Goal: Information Seeking & Learning: Compare options

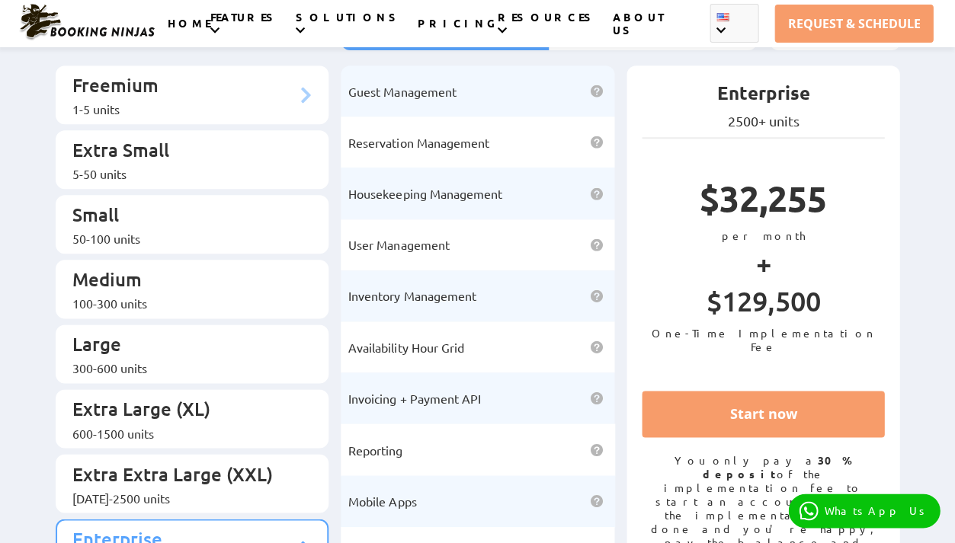
click at [142, 85] on p "Freemium" at bounding box center [184, 87] width 225 height 28
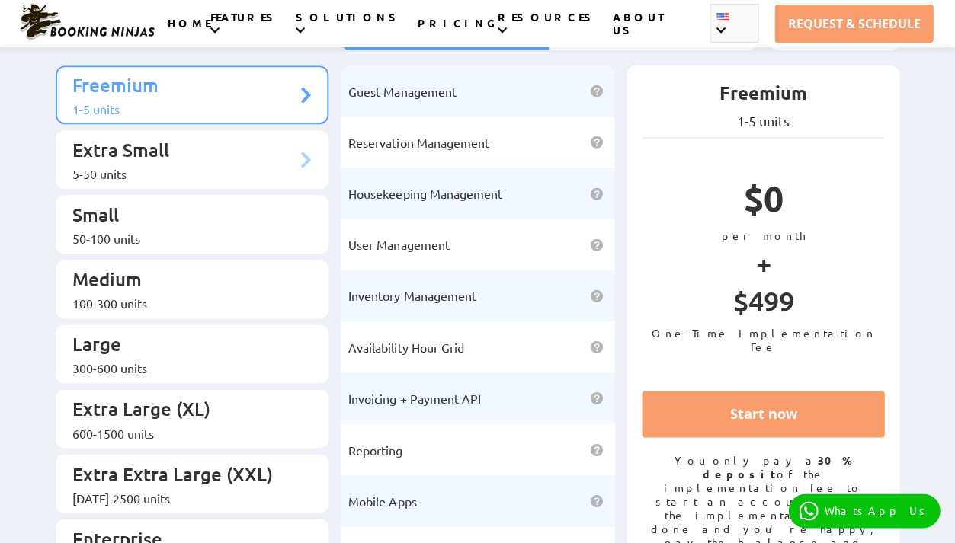
click at [206, 138] on p "Extra Small" at bounding box center [184, 152] width 225 height 28
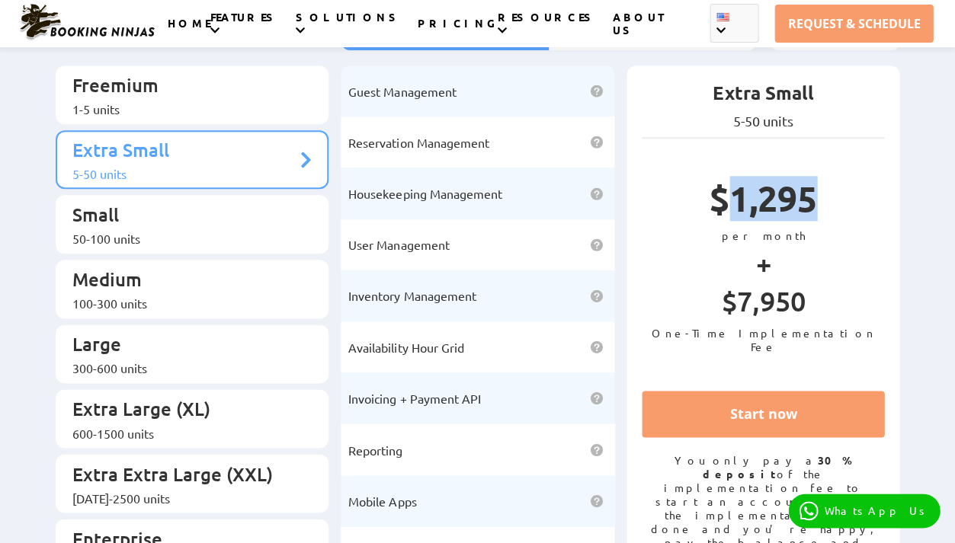
drag, startPoint x: 731, startPoint y: 216, endPoint x: 812, endPoint y: 217, distance: 80.8
click at [812, 217] on p "$1,295" at bounding box center [762, 202] width 243 height 53
copy p "1,295"
click at [920, 255] on div "Booking Ninjas Pricing: Simple, Transparent, Effective Get Full Access To Our C…" at bounding box center [477, 259] width 955 height 712
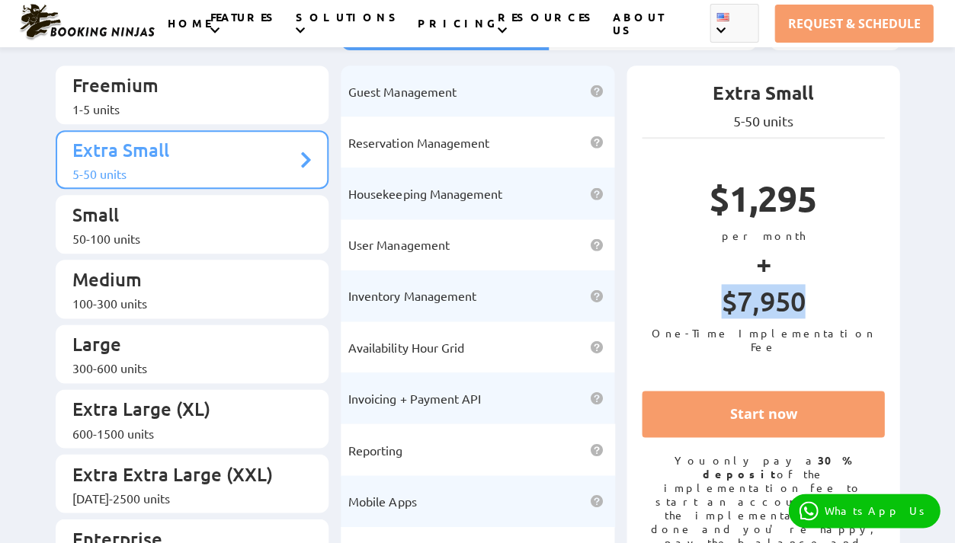
drag, startPoint x: 722, startPoint y: 308, endPoint x: 808, endPoint y: 307, distance: 86.1
click at [808, 307] on p "$7,950" at bounding box center [762, 305] width 243 height 42
copy p "$7,950"
click at [746, 308] on p "$7,950" at bounding box center [762, 305] width 243 height 42
drag, startPoint x: 737, startPoint y: 308, endPoint x: 805, endPoint y: 307, distance: 68.6
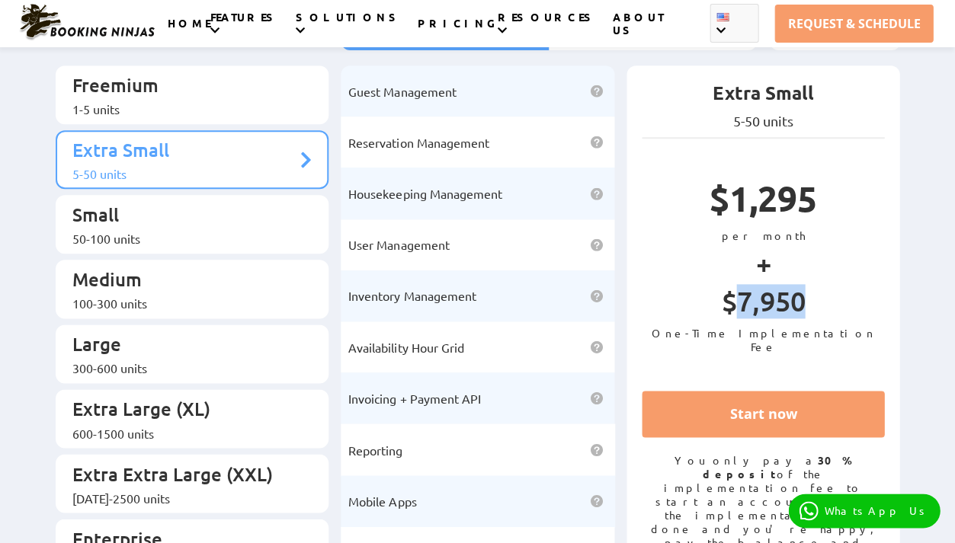
click at [805, 307] on p "$7,950" at bounding box center [762, 305] width 243 height 42
copy p "7,950"
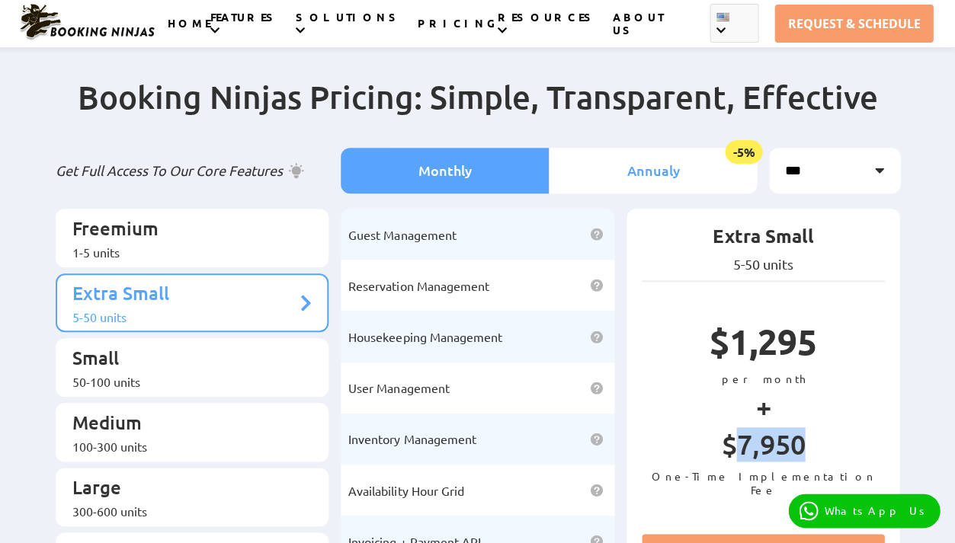
click at [676, 170] on li "Annualy -5%" at bounding box center [653, 171] width 208 height 46
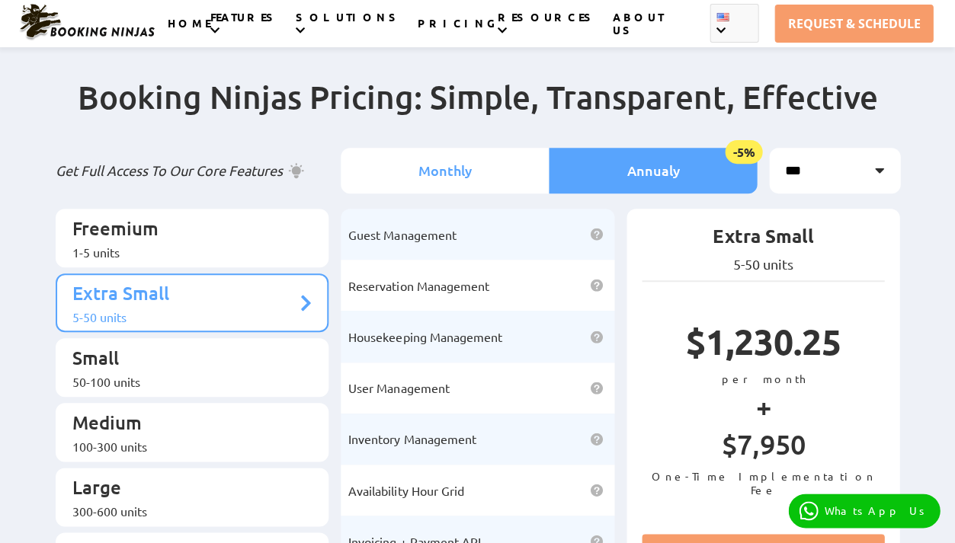
click at [491, 172] on li "Monthly" at bounding box center [445, 171] width 208 height 46
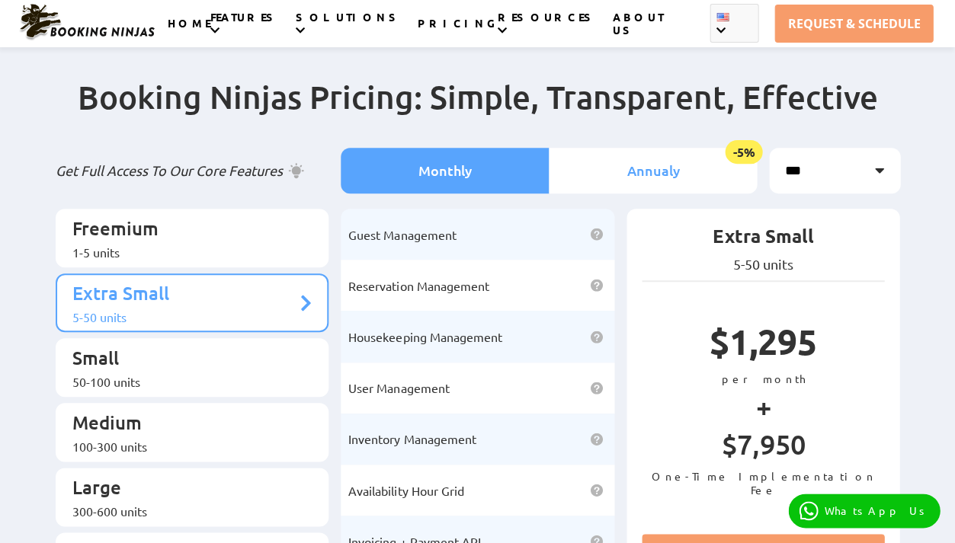
click at [639, 152] on li "Annualy -5%" at bounding box center [653, 171] width 208 height 46
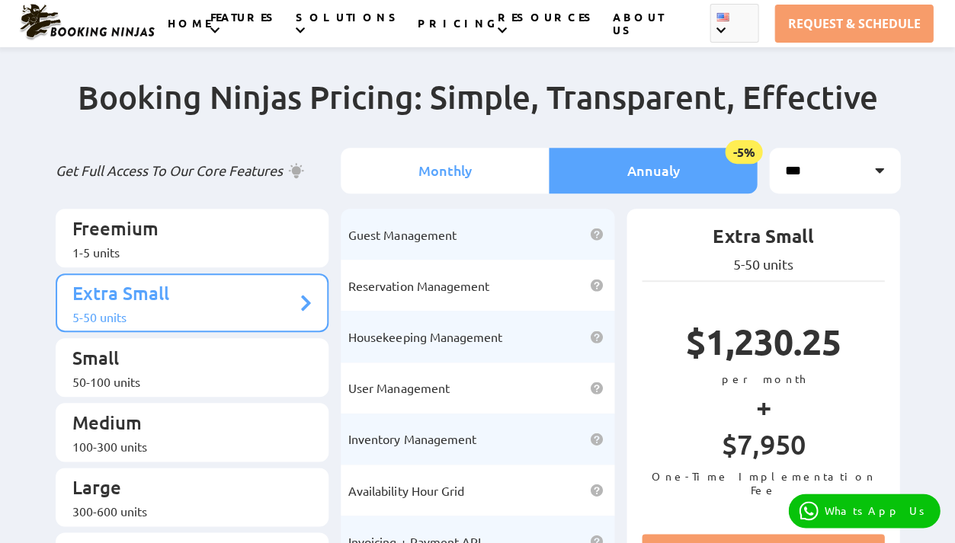
click at [474, 157] on li "Monthly" at bounding box center [445, 171] width 208 height 46
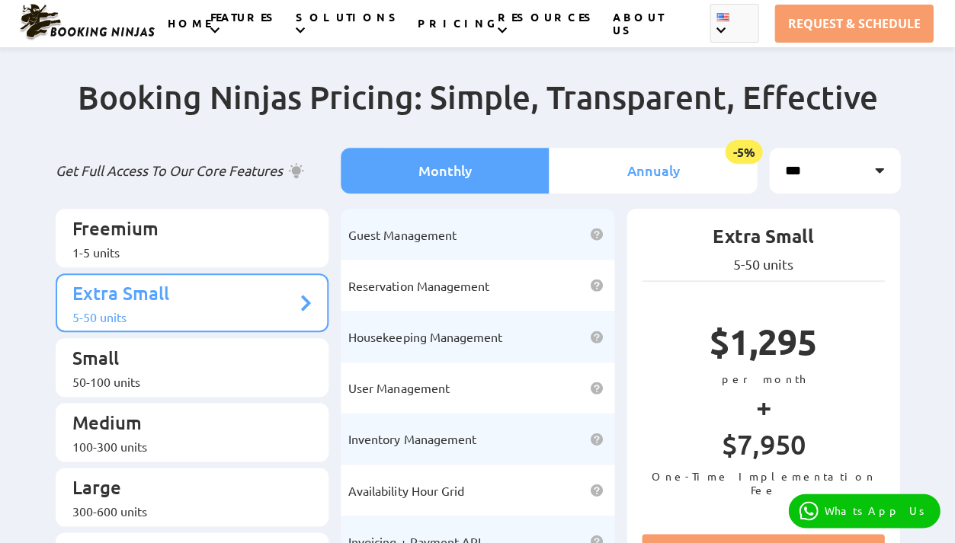
click at [585, 155] on li "Annualy -5%" at bounding box center [653, 171] width 208 height 46
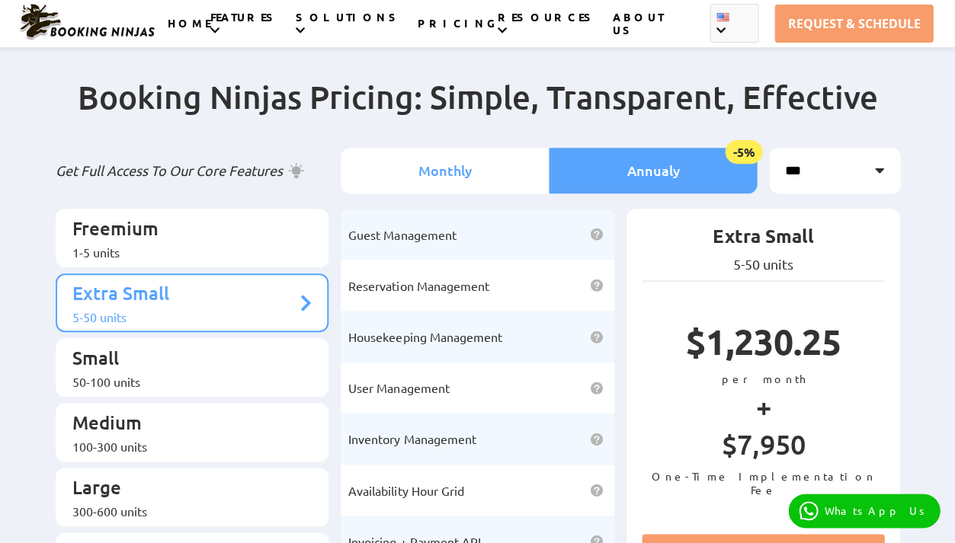
click at [481, 169] on li "Monthly" at bounding box center [445, 171] width 208 height 46
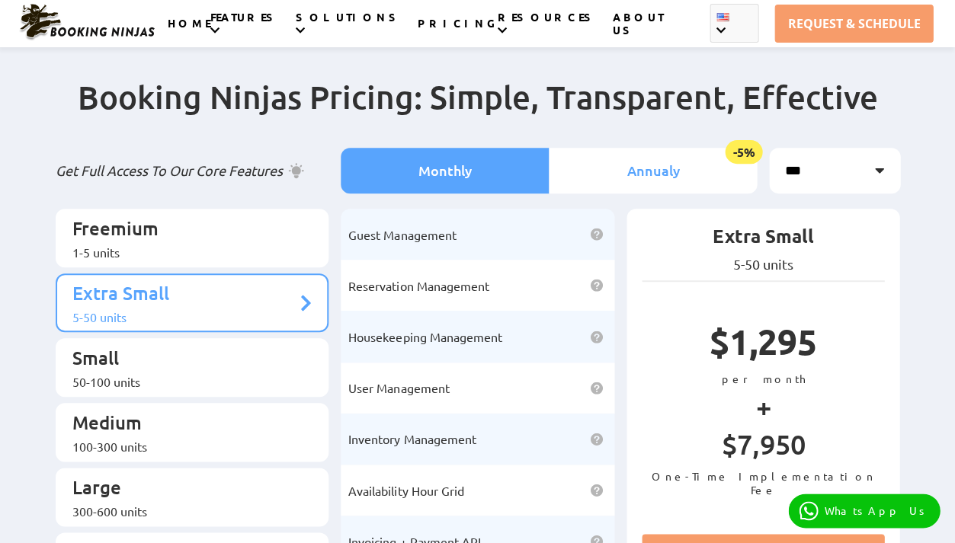
click at [640, 167] on li "Annualy -5%" at bounding box center [653, 171] width 208 height 46
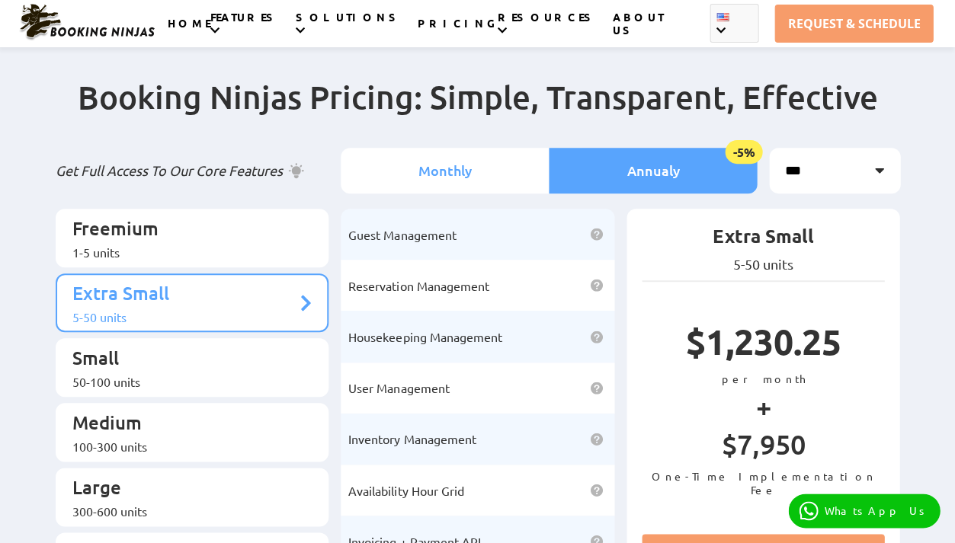
click at [419, 166] on li "Monthly" at bounding box center [445, 171] width 208 height 46
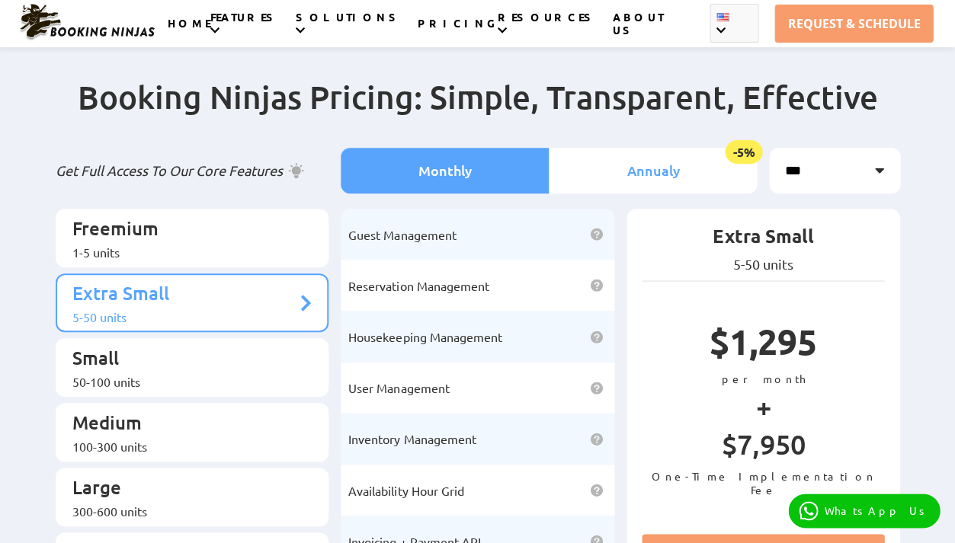
click at [641, 172] on li "Annualy -5%" at bounding box center [653, 171] width 208 height 46
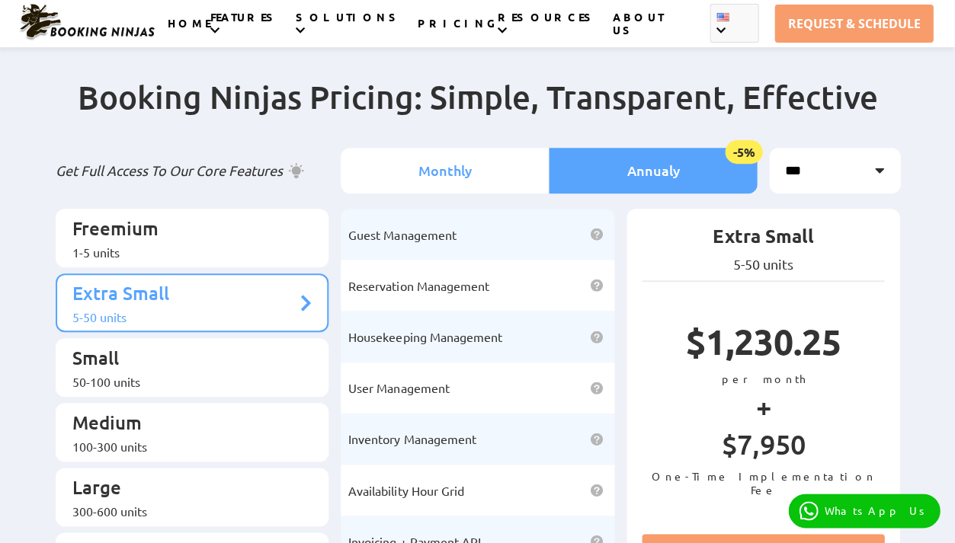
click at [472, 165] on li "Monthly" at bounding box center [445, 171] width 208 height 46
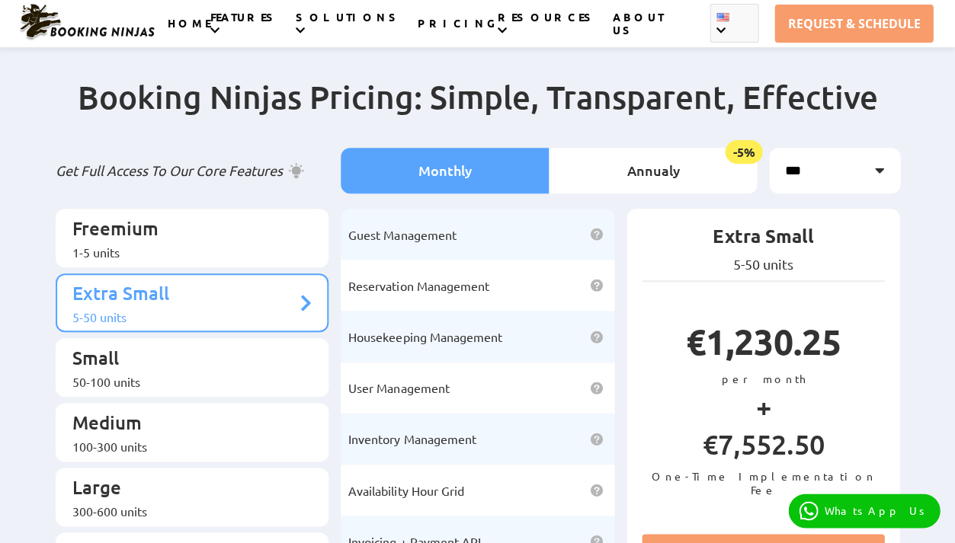
scroll to position [30, 0]
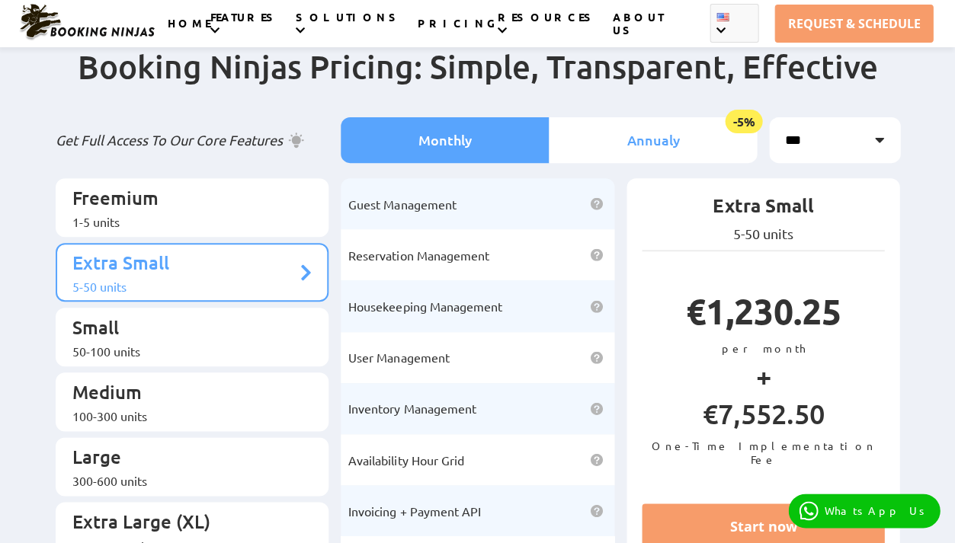
click at [599, 124] on li "Annualy -5%" at bounding box center [653, 140] width 208 height 46
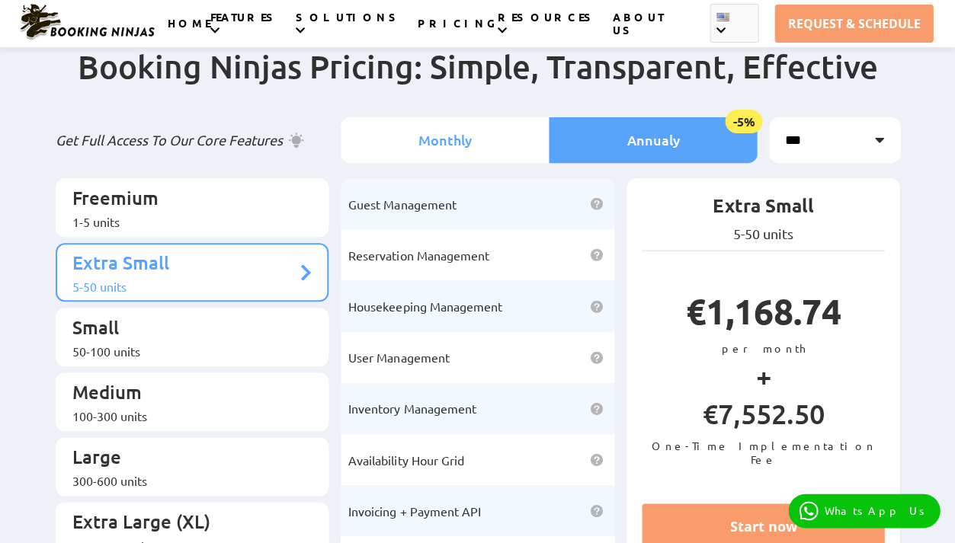
click at [450, 123] on li "Monthly" at bounding box center [445, 140] width 208 height 46
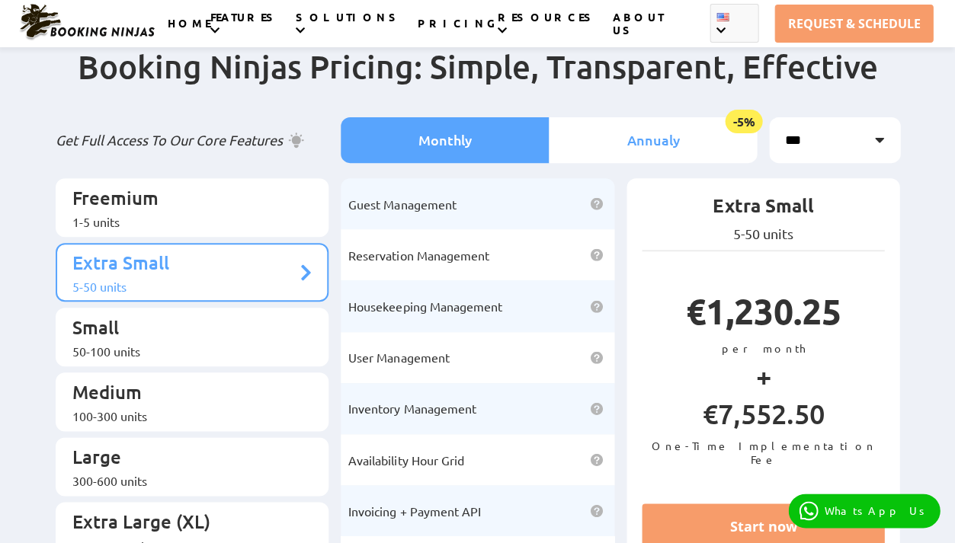
click at [659, 117] on li "Annualy -5%" at bounding box center [653, 140] width 208 height 46
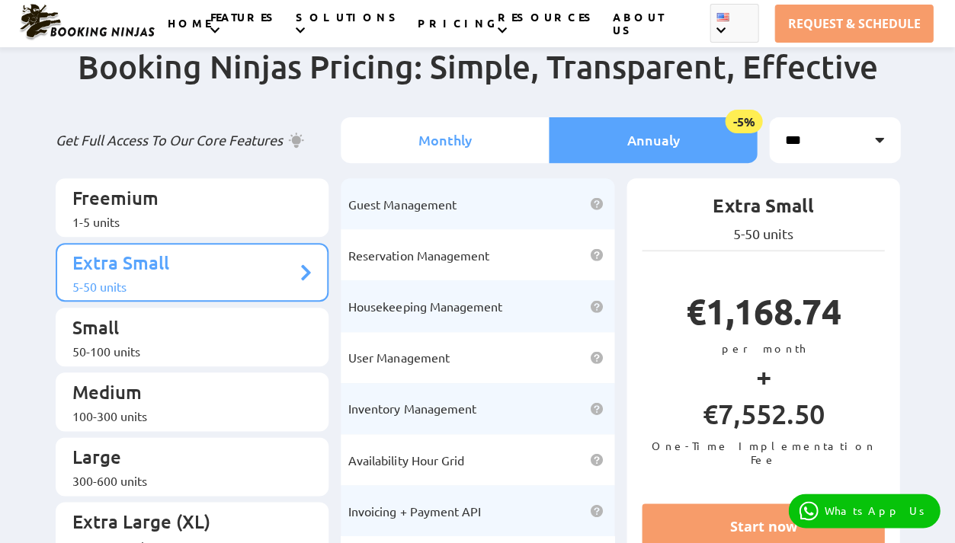
click at [478, 138] on li "Monthly" at bounding box center [445, 140] width 208 height 46
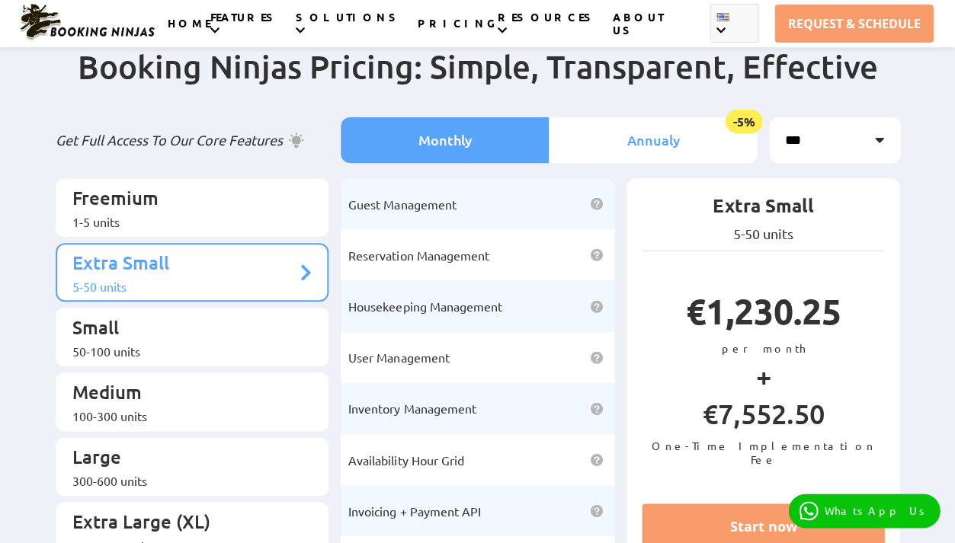
click at [660, 123] on li "Annualy -5%" at bounding box center [653, 140] width 208 height 46
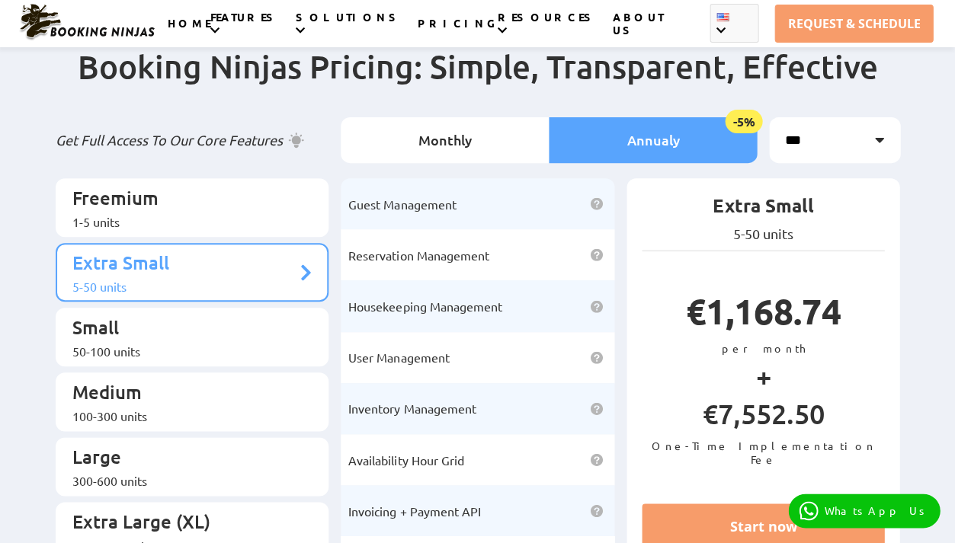
select select "***"
click at [918, 183] on div "Booking Ninjas Pricing: Simple, Transparent, Effective Get Full Access To Our C…" at bounding box center [477, 372] width 955 height 712
